Goal: Task Accomplishment & Management: Complete application form

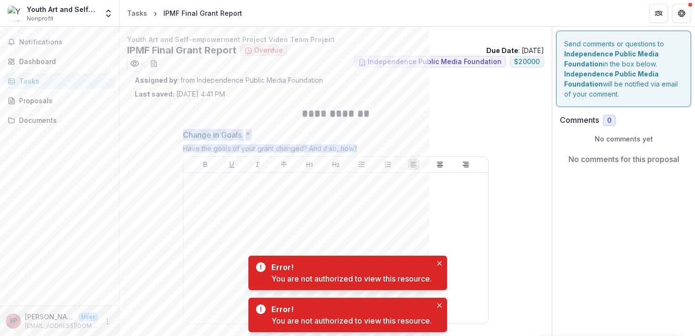
drag, startPoint x: 184, startPoint y: 133, endPoint x: 373, endPoint y: 147, distance: 189.8
click at [373, 147] on div "Change in Goals * Have the goals of your grant changed? And if so, how?" at bounding box center [336, 228] width 306 height 199
copy div "Change in Goals * Have the goals of your grant changed? And if so, how?"
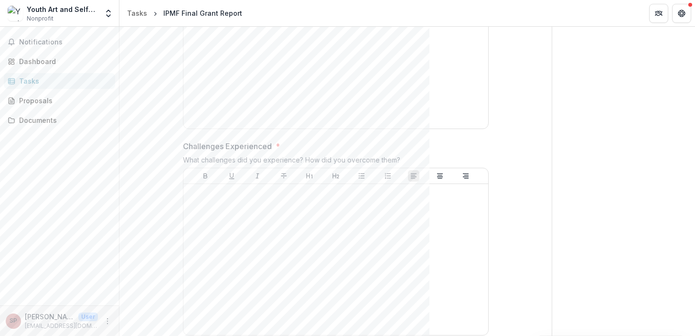
scroll to position [198, 0]
drag, startPoint x: 182, startPoint y: 145, endPoint x: 422, endPoint y: 157, distance: 239.7
click at [422, 157] on div "Challenges Experienced * What challenges did you experience? How did you overco…" at bounding box center [336, 236] width 306 height 199
copy div "Challenges Experienced * What challenges did you experience? How did you overco…"
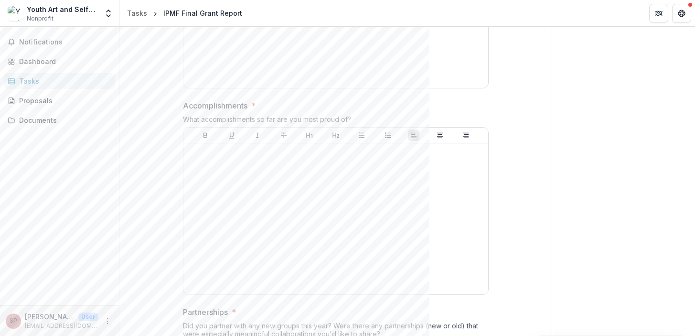
scroll to position [449, 0]
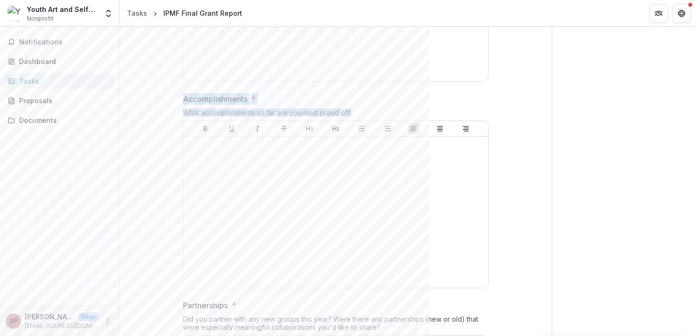
drag, startPoint x: 182, startPoint y: 98, endPoint x: 353, endPoint y: 110, distance: 171.0
click at [353, 110] on div "Accomplishments * What accomplishments so far are you most proud of?" at bounding box center [336, 192] width 306 height 199
copy div "Accomplishments * What accomplishments so far are you most proud of?"
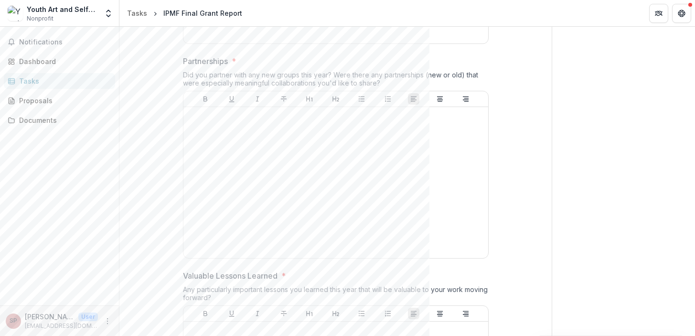
scroll to position [693, 0]
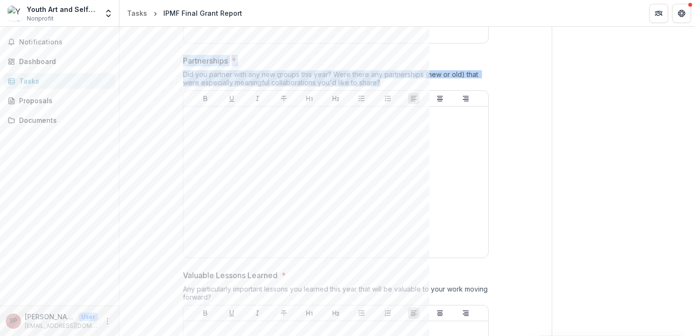
drag, startPoint x: 182, startPoint y: 61, endPoint x: 380, endPoint y: 83, distance: 199.5
click at [380, 83] on div "Partnerships * Did you partner with any new groups this year? Were there any pa…" at bounding box center [336, 158] width 306 height 207
copy div "Partnerships * Did you partner with any new groups this year? Were there any pa…"
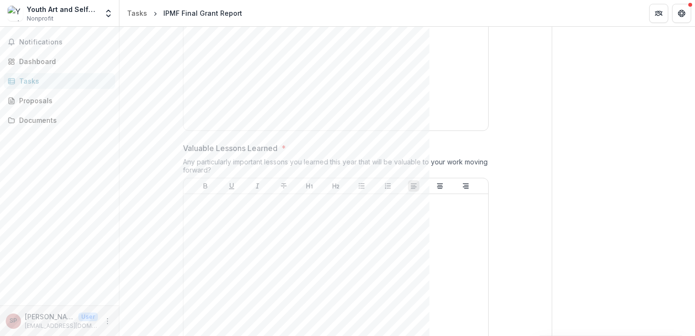
scroll to position [845, 0]
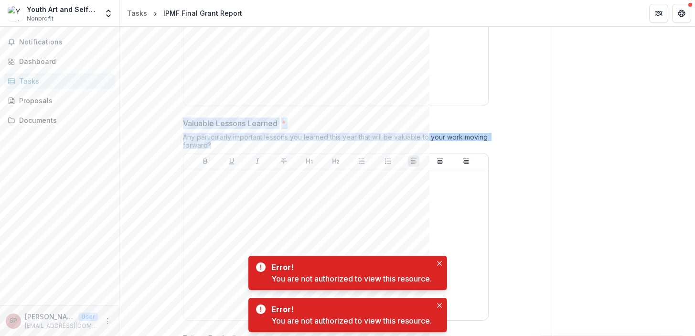
drag, startPoint x: 182, startPoint y: 123, endPoint x: 244, endPoint y: 145, distance: 65.9
click at [244, 145] on div "Valuable Lessons Learned * Any particularly important lessons you learned this …" at bounding box center [336, 221] width 306 height 207
copy div "Valuable Lessons Learned * Any particularly important lessons you learned this …"
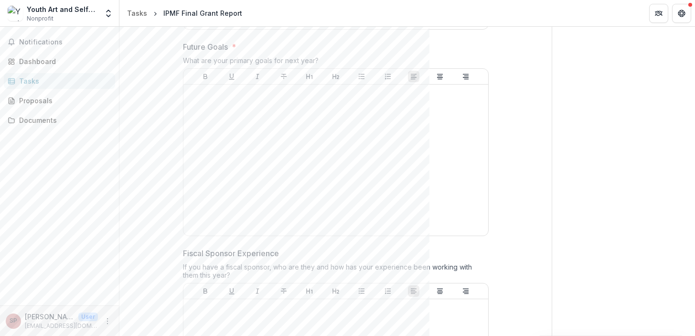
scroll to position [1149, 0]
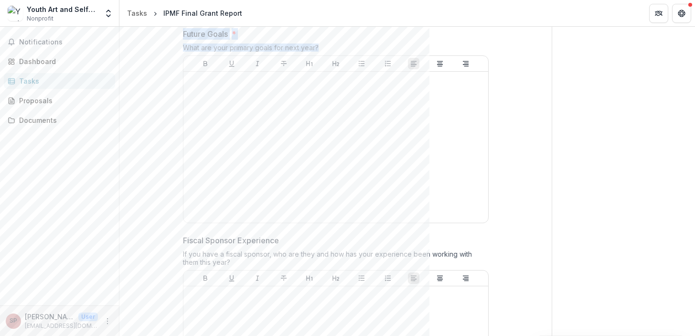
drag, startPoint x: 182, startPoint y: 33, endPoint x: 324, endPoint y: 49, distance: 142.8
click at [324, 49] on div "Future Goals * What are your primary goals for next year?" at bounding box center [336, 127] width 306 height 199
copy div "Future Goals * What are your primary goals for next year?"
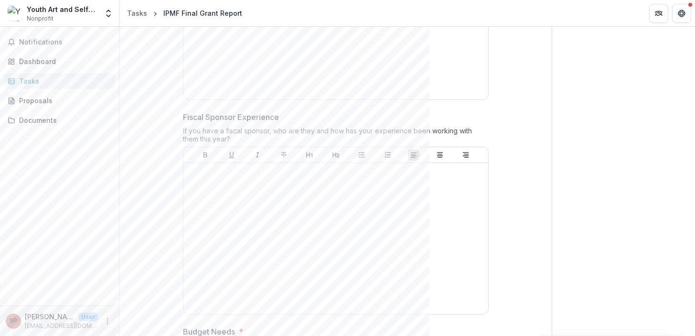
scroll to position [1275, 0]
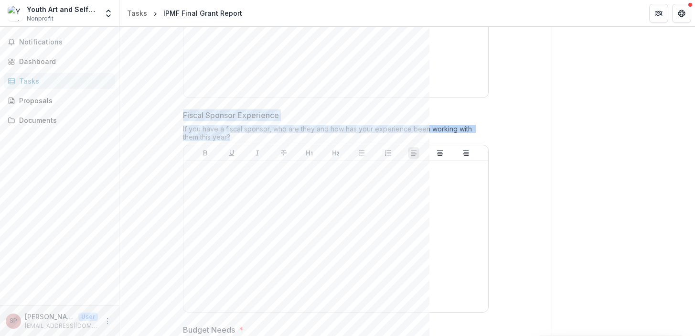
drag, startPoint x: 181, startPoint y: 113, endPoint x: 230, endPoint y: 136, distance: 54.7
copy div "Fiscal Sponsor Experience If you have a fiscal sponsor, who are they and how ha…"
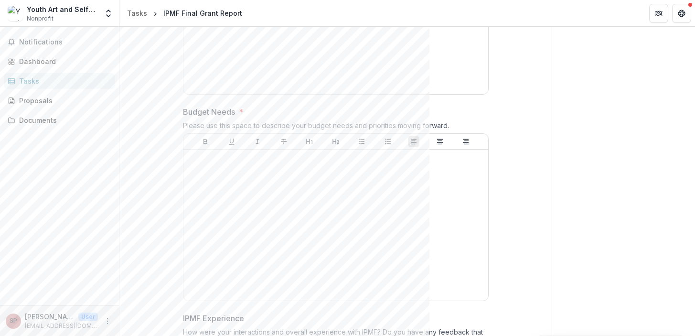
scroll to position [1504, 0]
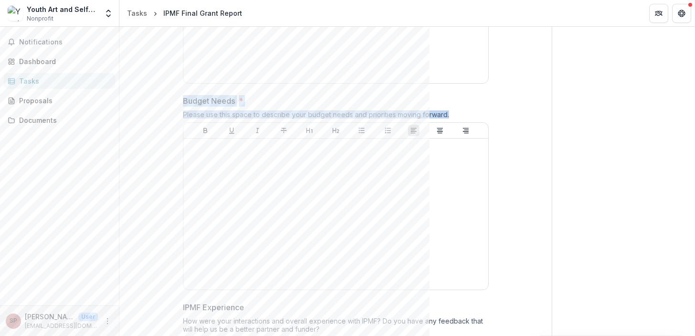
drag, startPoint x: 184, startPoint y: 100, endPoint x: 465, endPoint y: 118, distance: 282.1
click at [465, 118] on div "Budget Needs * Please use this space to describe your budget needs and prioriti…" at bounding box center [336, 194] width 306 height 199
copy div "Budget Needs * Please use this space to describe your budget needs and prioriti…"
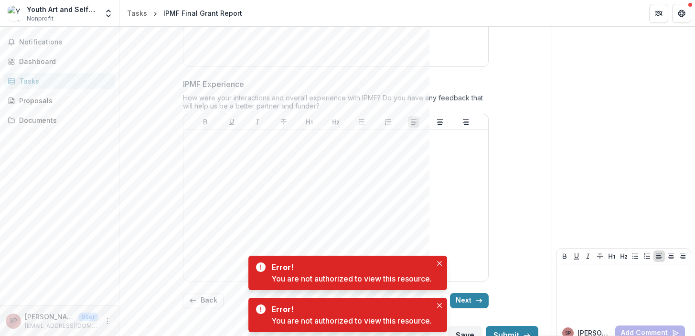
scroll to position [1729, 0]
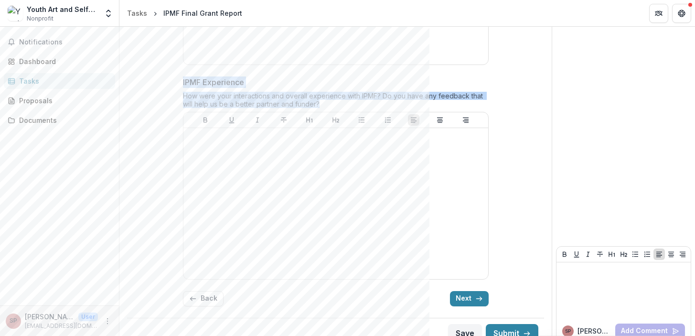
drag, startPoint x: 181, startPoint y: 81, endPoint x: 338, endPoint y: 102, distance: 158.7
click at [338, 102] on div "IPMF Experience How were your interactions and overall experience with IPMF? Do…" at bounding box center [336, 179] width 306 height 207
copy div "IPMF Experience How were your interactions and overall experience with IPMF? Do…"
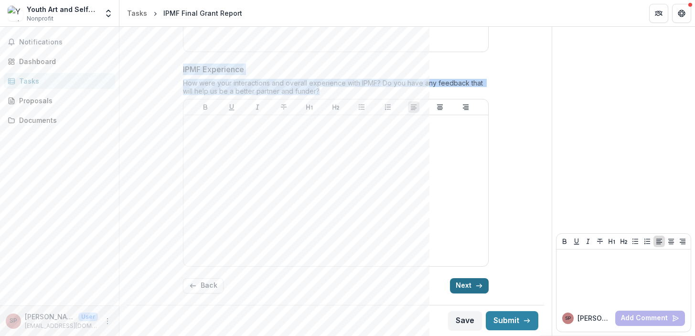
click at [477, 282] on icon "button" at bounding box center [480, 286] width 8 height 8
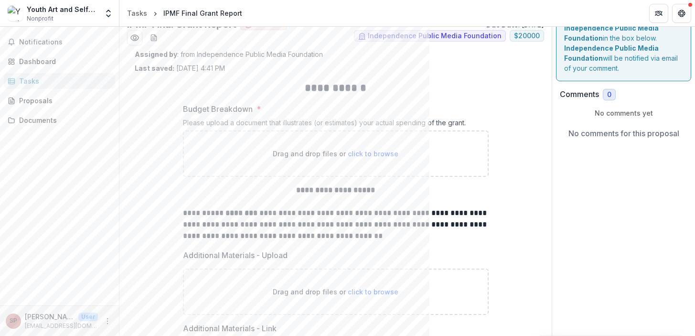
scroll to position [10, 0]
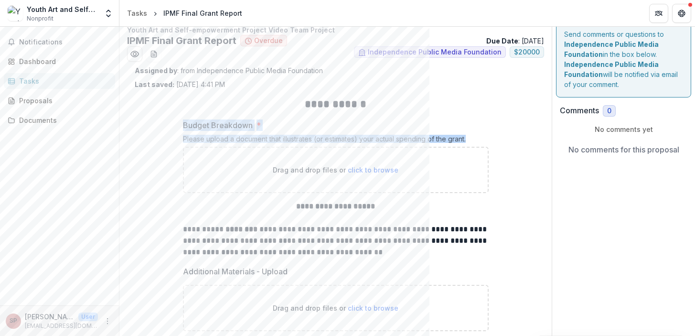
drag, startPoint x: 181, startPoint y: 122, endPoint x: 468, endPoint y: 140, distance: 287.8
click at [468, 140] on div "Budget Breakdown * Please upload a document that illustrates (or estimates) you…" at bounding box center [336, 156] width 306 height 74
copy div "Budget Breakdown * Please upload a document that illustrates (or estimates) you…"
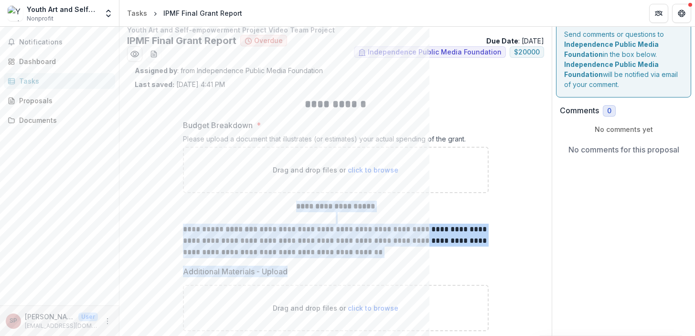
drag, startPoint x: 297, startPoint y: 205, endPoint x: 304, endPoint y: 274, distance: 69.7
click at [304, 274] on div "**********" at bounding box center [336, 275] width 306 height 372
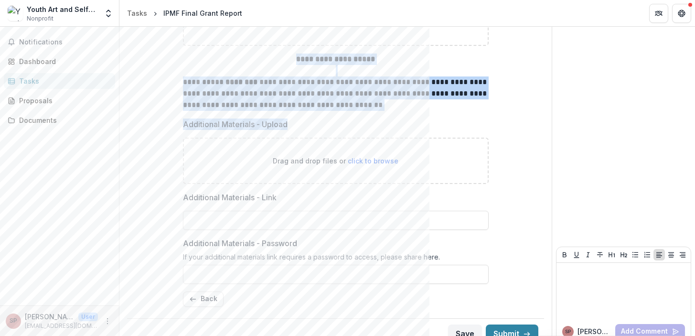
scroll to position [170, 0]
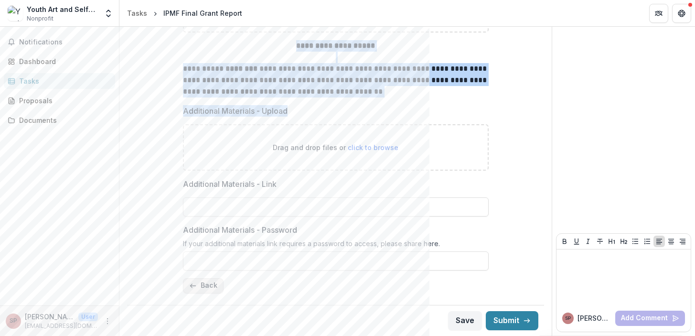
click at [206, 285] on button "Back" at bounding box center [203, 285] width 41 height 15
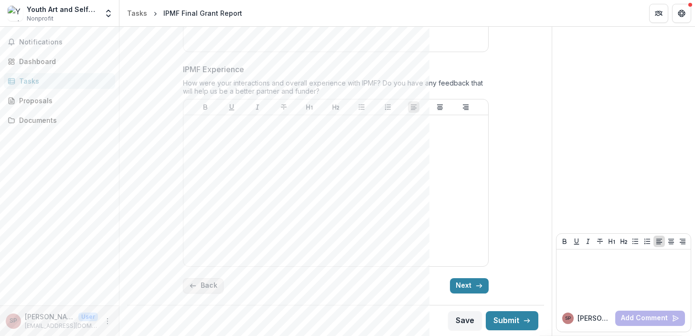
click at [206, 285] on button "Back" at bounding box center [203, 285] width 41 height 15
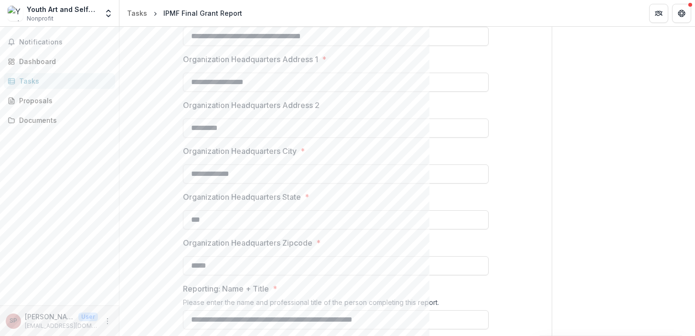
scroll to position [120, 0]
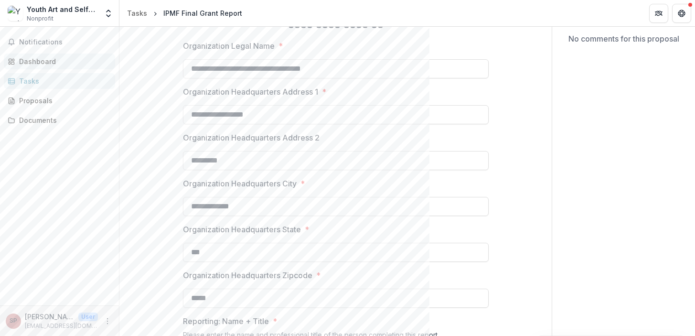
click at [73, 61] on div "Dashboard" at bounding box center [63, 61] width 88 height 10
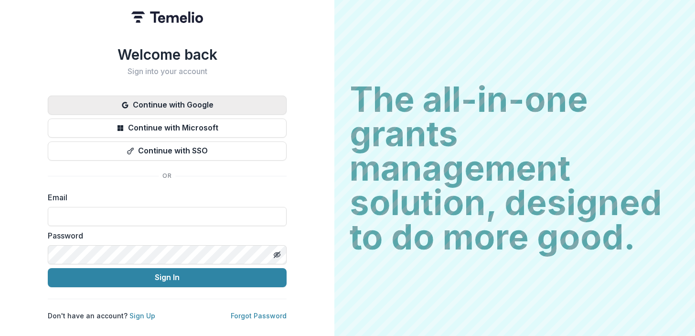
click at [221, 98] on button "Continue with Google" at bounding box center [167, 105] width 239 height 19
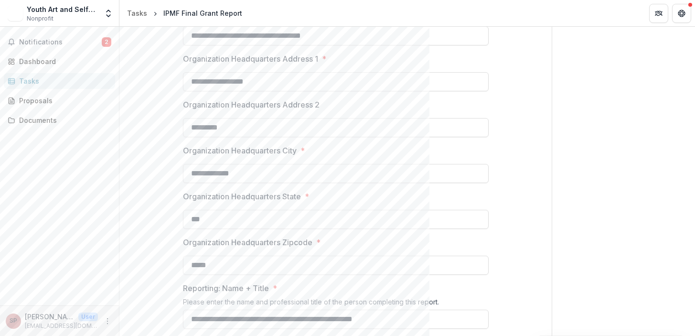
scroll to position [303, 0]
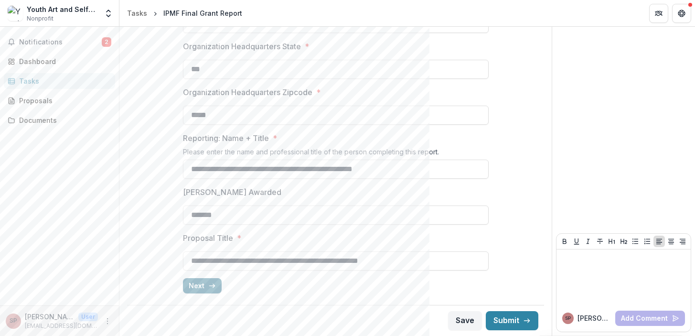
click at [216, 285] on button "Next" at bounding box center [202, 285] width 39 height 15
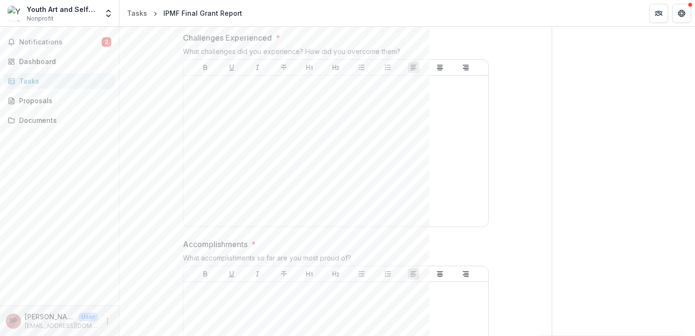
scroll to position [1742, 0]
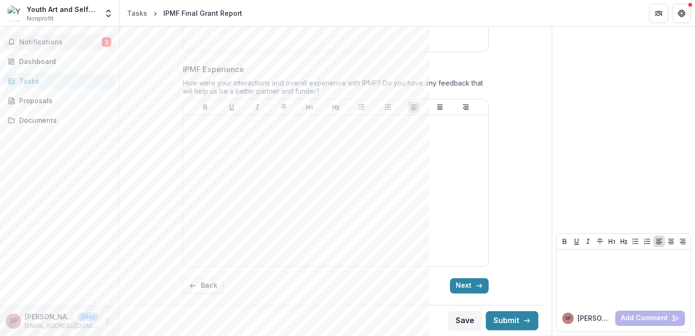
click at [92, 37] on button "Notifications 2" at bounding box center [59, 41] width 111 height 15
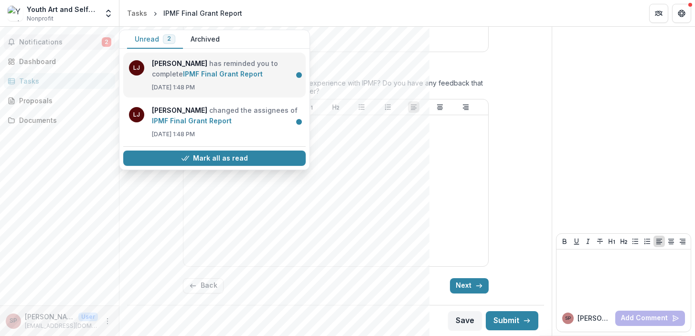
click at [263, 78] on link "IPMF Final Grant Report" at bounding box center [223, 74] width 80 height 8
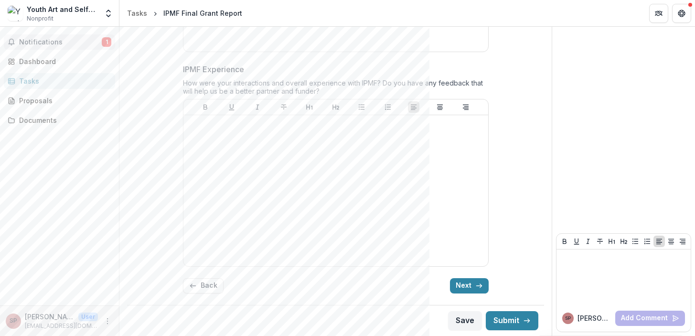
click at [82, 41] on span "Notifications" at bounding box center [60, 42] width 83 height 8
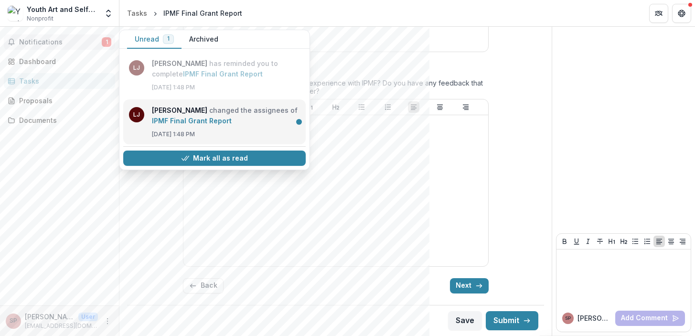
click at [232, 125] on link "IPMF Final Grant Report" at bounding box center [192, 121] width 80 height 8
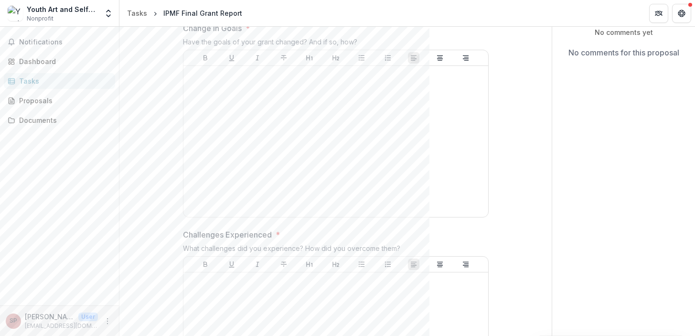
scroll to position [0, 0]
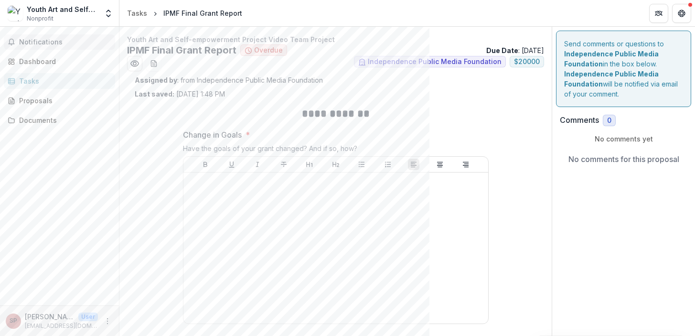
click at [50, 42] on span "Notifications" at bounding box center [65, 42] width 92 height 8
click at [412, 97] on div "Assigned by : from Independence Public Media Foundation Last saved: Sep 23, 202…" at bounding box center [336, 87] width 402 height 24
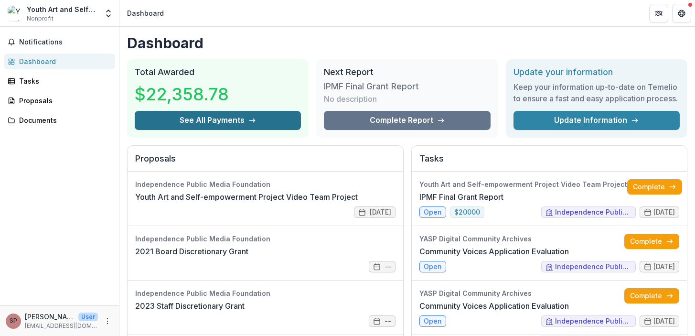
click at [225, 130] on button "See All Payments" at bounding box center [218, 120] width 166 height 19
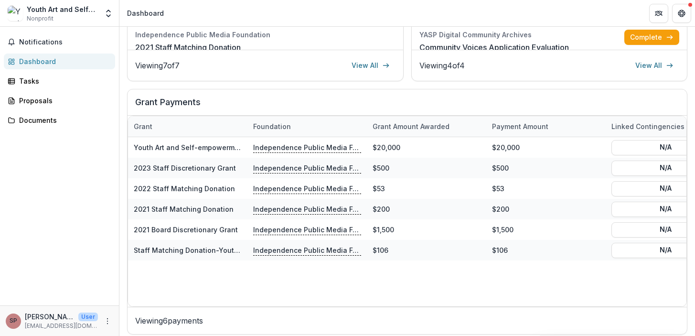
scroll to position [320, 0]
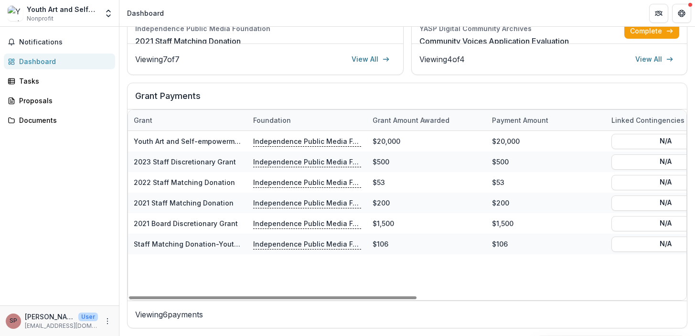
click at [435, 103] on h2 "Grant Payments" at bounding box center [407, 100] width 544 height 18
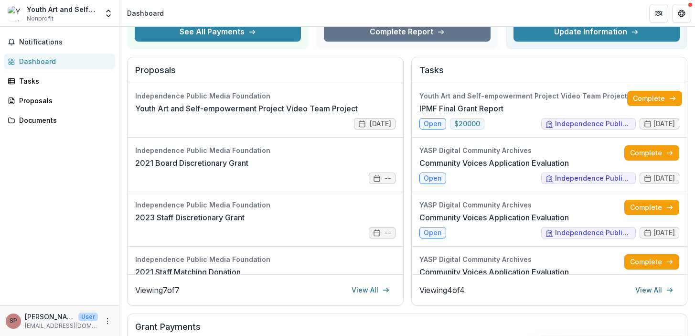
scroll to position [0, 0]
